Goal: Task Accomplishment & Management: Complete application form

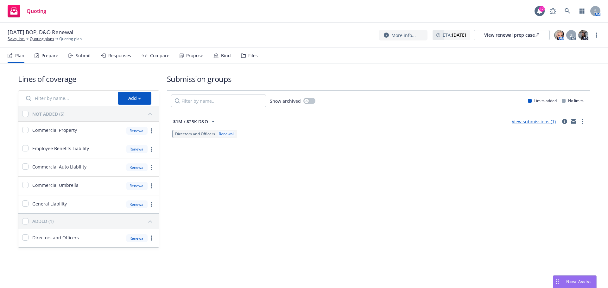
click at [83, 53] on div "Submit" at bounding box center [83, 55] width 15 height 5
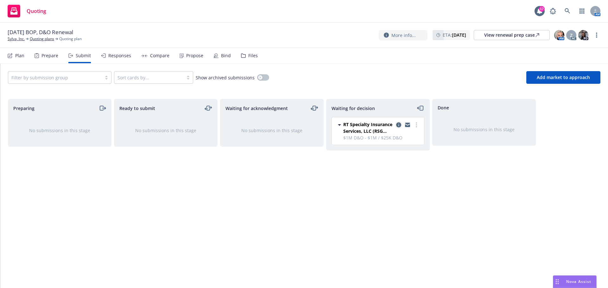
click at [399, 124] on icon "copy logging email" at bounding box center [398, 125] width 5 height 5
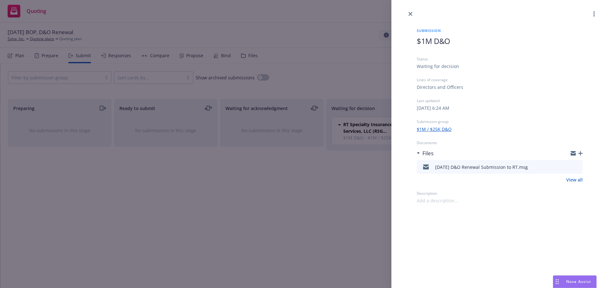
click at [580, 152] on icon "button" at bounding box center [580, 153] width 4 height 4
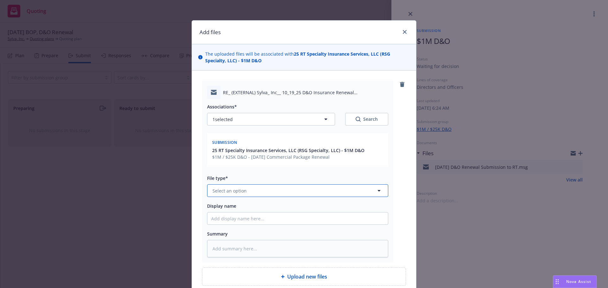
click at [283, 189] on button "Select an option" at bounding box center [297, 191] width 181 height 13
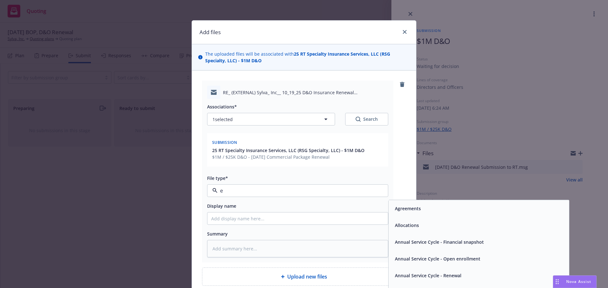
type input "em"
click at [397, 226] on span "Email" at bounding box center [401, 225] width 12 height 7
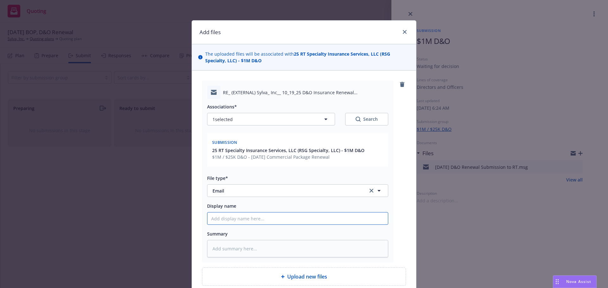
click at [335, 223] on input "Display name" at bounding box center [297, 219] width 180 height 12
type textarea "x"
type input "1"
type textarea "x"
type input "10"
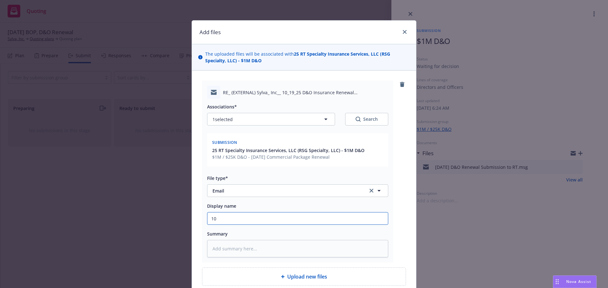
type textarea "x"
type input "10/"
type textarea "x"
type input "10/1"
type textarea "x"
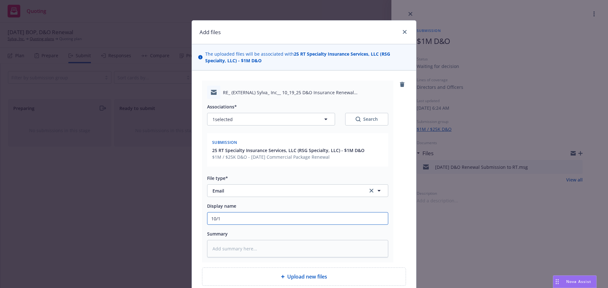
type input "10/1/"
type textarea "x"
type input "10/1/2"
type textarea "x"
type input "[DATE]"
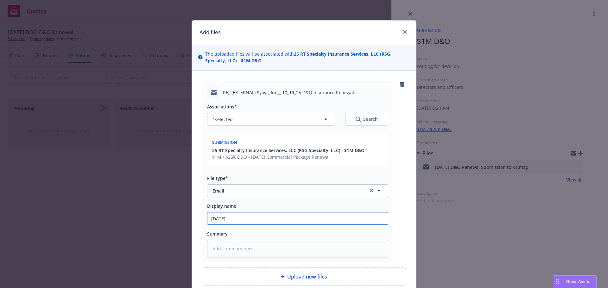
type textarea "x"
type input "[DATE]"
type textarea "x"
type input "[DATE] D"
type textarea "x"
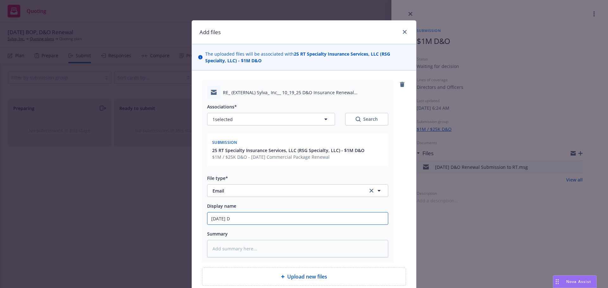
type input "[DATE] D&"
type textarea "x"
type input "[DATE] D&O"
type textarea "x"
type input "[DATE] D&O"
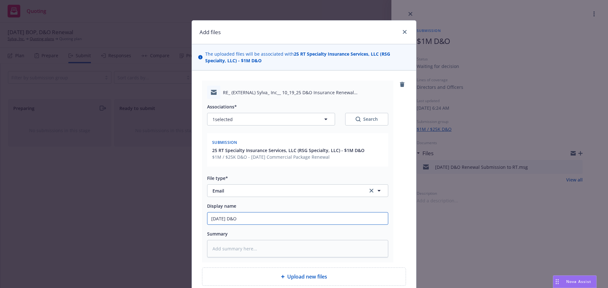
type textarea "x"
type input "[DATE] D&O R"
type textarea "x"
type input "[DATE] D&O Re"
type textarea "x"
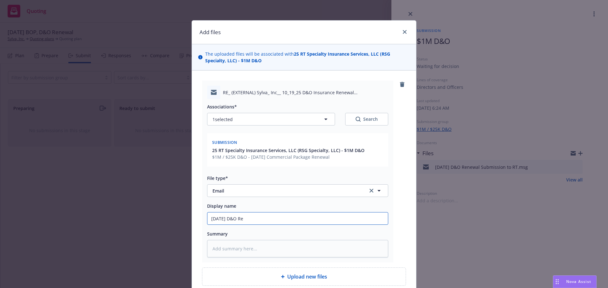
type input "[DATE] D&O Ren"
type textarea "x"
type input "[DATE] D&O [PERSON_NAME]"
type textarea "x"
type input "[DATE] D&O Renew"
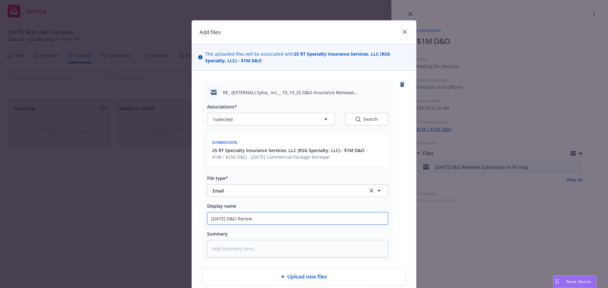
type textarea "x"
type input "[DATE] D&O Renewl"
type textarea "x"
type input "[DATE] D&O Renewla"
type textarea "x"
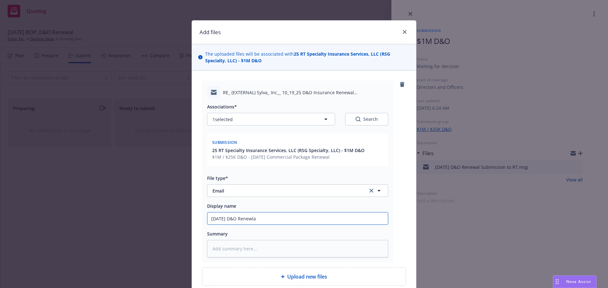
type input "[DATE] D&O Renewla"
type textarea "x"
type input "[DATE] D&O Renewla S"
type textarea "x"
type input "[DATE] D&O Renewla"
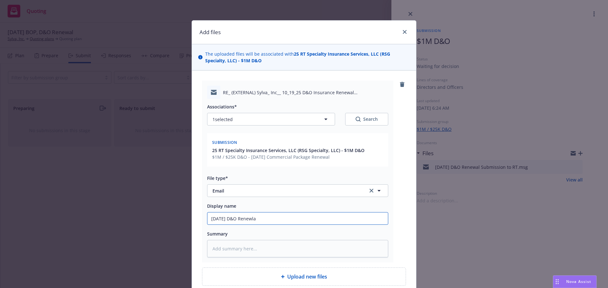
type textarea "x"
type input "[DATE] D&O Renewla"
type textarea "x"
type input "[DATE] D&O Renewl"
type textarea "x"
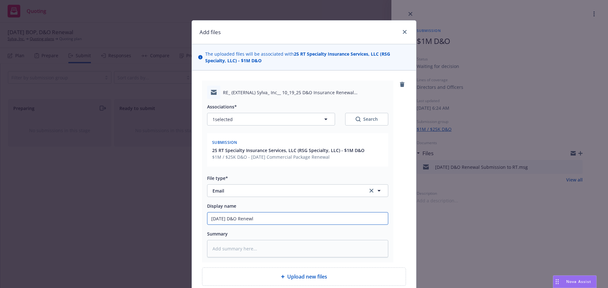
type input "[DATE] D&O Renew"
type textarea "x"
type input "[DATE] D&O Renewa"
type textarea "x"
type input "[DATE] D&O Renewal"
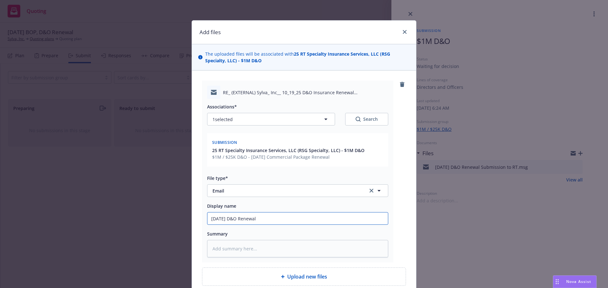
type textarea "x"
type input "[DATE] D&O Renewal"
type textarea "x"
type input "[DATE] D&O Renewal S"
type textarea "x"
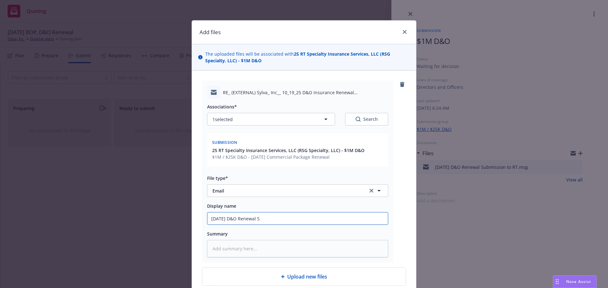
type input "[DATE] D&O Renewal Sm"
type textarea "x"
type input "[DATE] D&O Renewal S"
type textarea "x"
type input "[DATE] D&O Renewal Su"
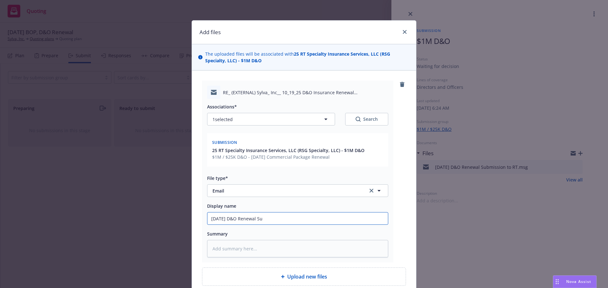
type textarea "x"
type input "[DATE] D&O Renewal Sub"
type textarea "x"
type input "[DATE] D&O Renewal Subm"
type textarea "x"
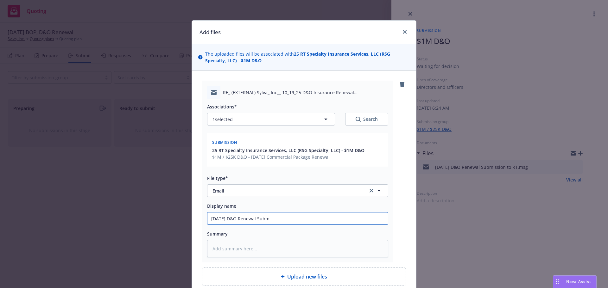
type input "[DATE] D&O Renewal Submi"
type textarea "x"
type input "[DATE] D&O Renewal Submis"
type textarea "x"
type input "[DATE] D&O Renewal Submissi"
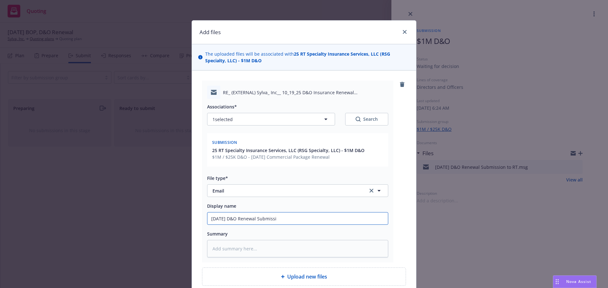
type textarea "x"
type input "[DATE] D&O Renewal Submissio"
type textarea "x"
type input "[DATE] D&O Renewal Submission"
type textarea "x"
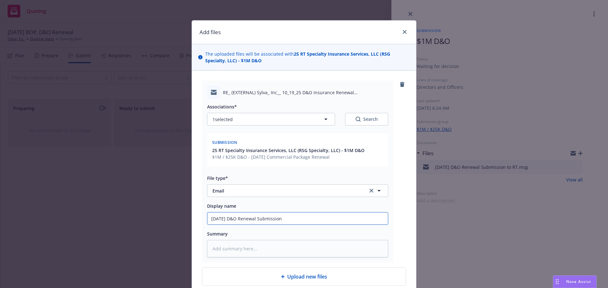
type input "[DATE] D&O Renewal Submission A"
type textarea "x"
type input "[DATE] D&O Renewal Submission AC"
type textarea "x"
type input "[DATE] D&O Renewal Submission ACK"
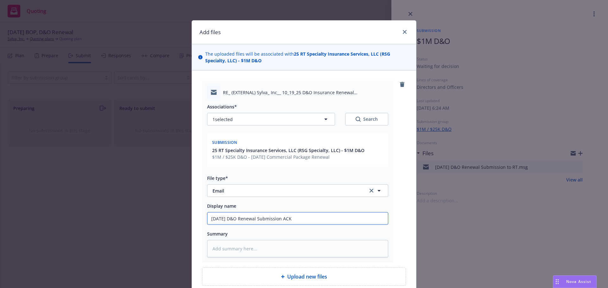
type textarea "x"
type input "[DATE] D&O Renewal Submission ACKN"
type textarea "x"
type input "[DATE] D&O Renewal Submission ACKN"
type textarea "x"
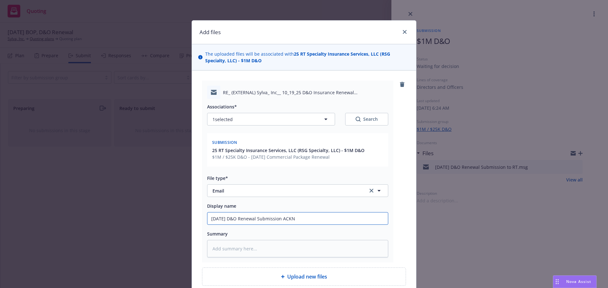
type input "[DATE] D&O Renewal Submission ACKN R"
type textarea "x"
type input "[DATE] D&O Renewal Submission ACKN RC"
type textarea "x"
type input "[DATE] D&O Renewal Submission ACKN RCV"
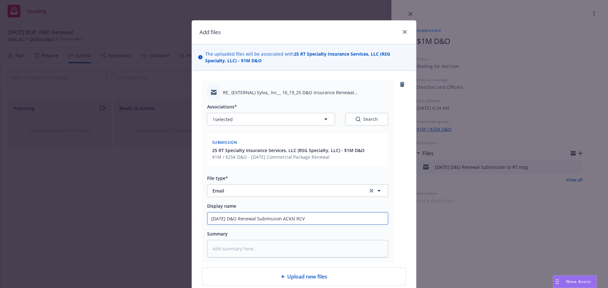
type textarea "x"
type input "[DATE] D&O Renewal Submission ACKN RCVD"
type textarea "x"
type input "[DATE] D&O Renewal Submission ACKN RCVD"
type textarea "x"
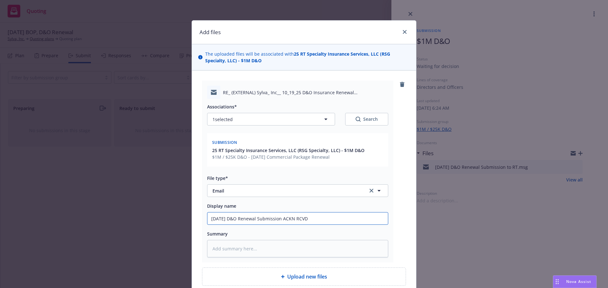
type input "[DATE] D&O Renewal Submission ACKN RCVD f"
type textarea "x"
type input "[DATE] D&O Renewal Submission ACKN RCVD fr"
type textarea "x"
type input "[DATE] D&O Renewal Submission ACKN RCVD fro"
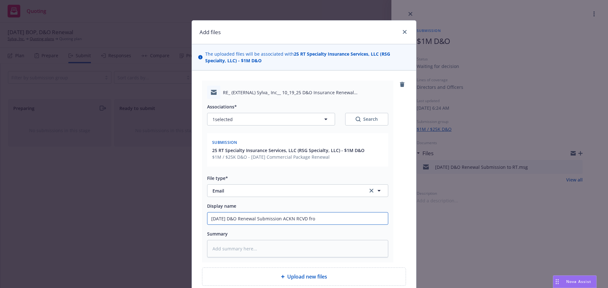
type textarea "x"
type input "[DATE] D&O Renewal Submission ACKN RCVD from"
type textarea "x"
type input "[DATE] D&O Renewal Submission ACKN RCVD from"
type textarea "x"
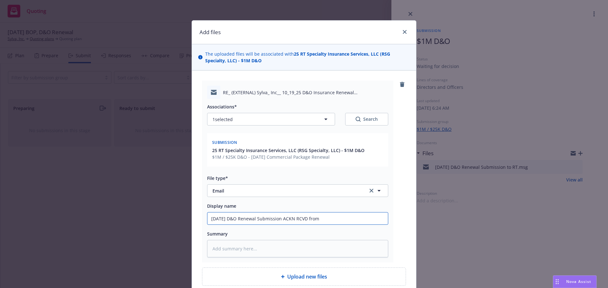
type input "[DATE] D&O Renewal Submission ACKN RCVD from R"
type textarea "x"
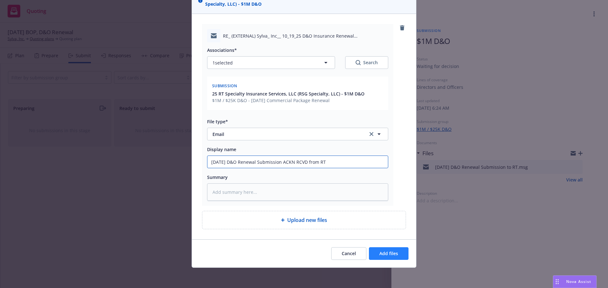
type input "[DATE] D&O Renewal Submission ACKN RCVD from RT"
click at [382, 252] on span "Add files" at bounding box center [388, 254] width 19 height 6
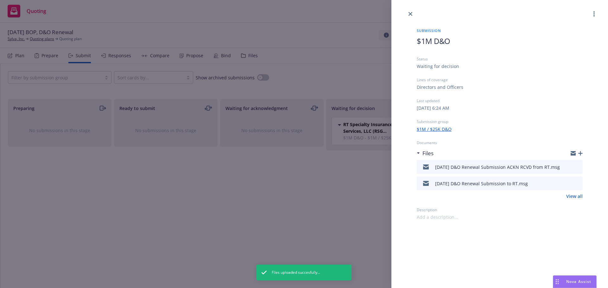
click at [415, 15] on div at bounding box center [499, 9] width 217 height 18
click at [410, 13] on icon "close" at bounding box center [410, 14] width 4 height 4
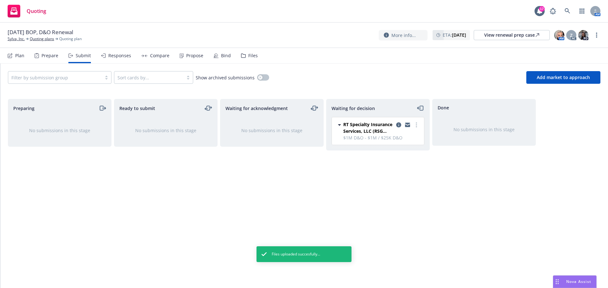
click at [254, 57] on div "Files" at bounding box center [252, 55] width 9 height 5
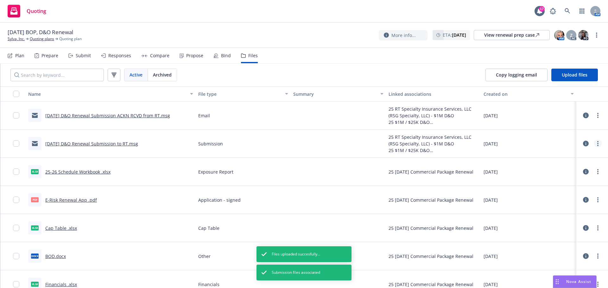
click at [594, 142] on link "more" at bounding box center [598, 144] width 8 height 8
click at [558, 181] on link "Edit" at bounding box center [565, 182] width 63 height 13
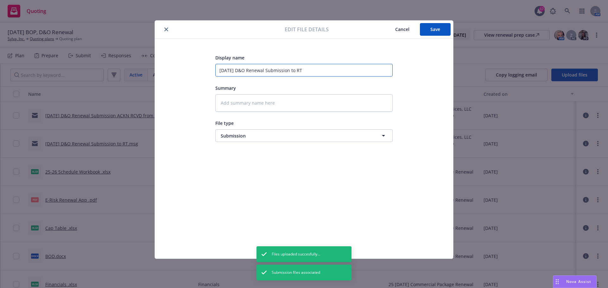
click at [229, 72] on input "[DATE] D&O Renewal Submission to RT" at bounding box center [303, 70] width 177 height 13
click at [230, 72] on input "[DATE] D&O Renewal Submission to RT" at bounding box center [303, 70] width 177 height 13
type textarea "x"
type input "[DATE] D&O Renewal Submission to RT"
type textarea "x"
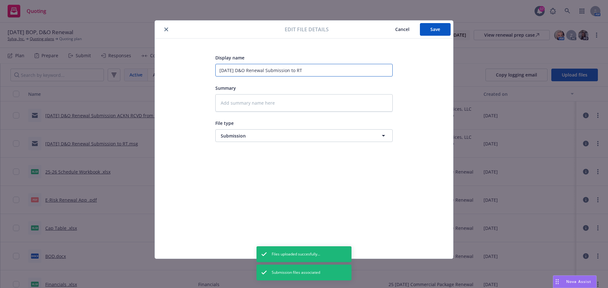
type input "10//25 D&O Renewal Submission to RT"
type textarea "x"
type input "[DATE] D&O Renewal Submission to RT"
click at [425, 31] on button "Save" at bounding box center [435, 29] width 31 height 13
type textarea "x"
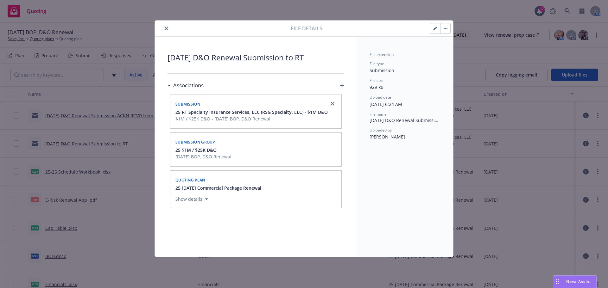
click at [169, 31] on div at bounding box center [223, 29] width 133 height 8
click at [168, 28] on button "close" at bounding box center [166, 29] width 8 height 8
